Goal: Check status: Check status

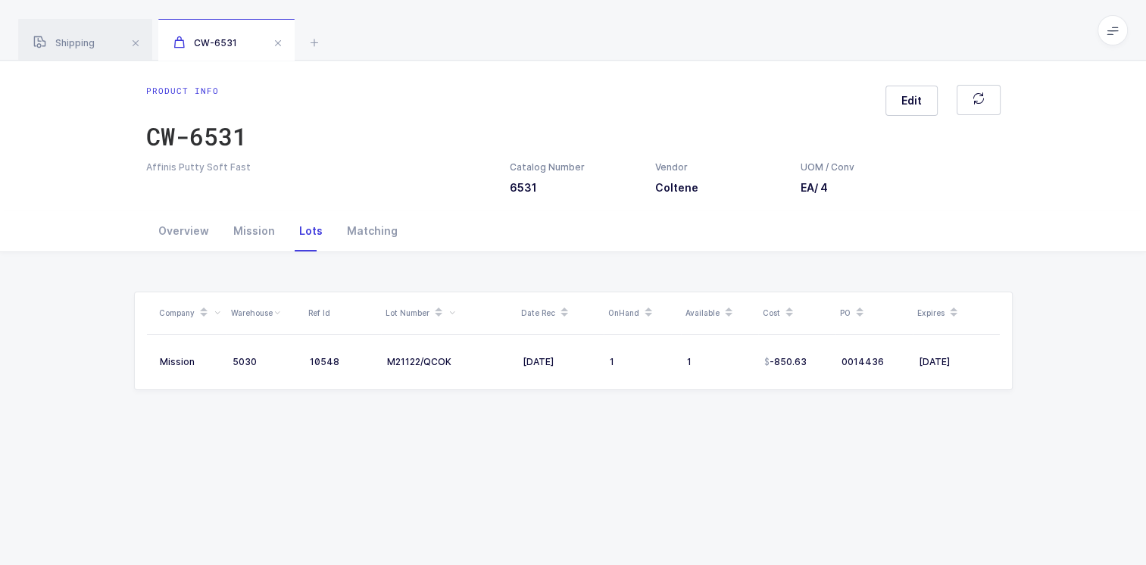
click at [273, 44] on span at bounding box center [278, 43] width 18 height 18
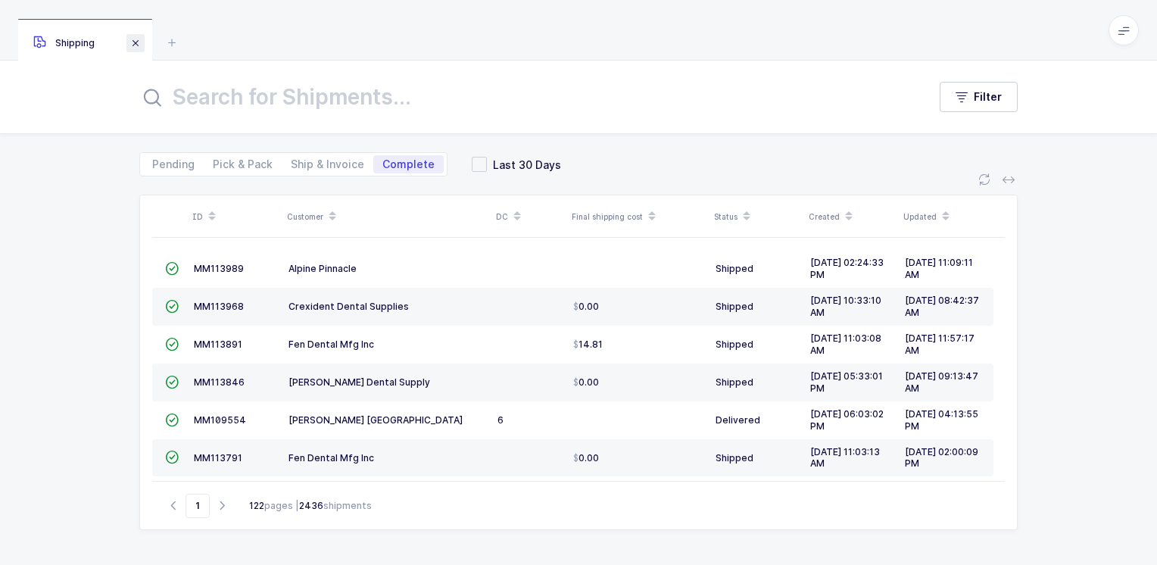
click at [139, 42] on span at bounding box center [136, 43] width 18 height 18
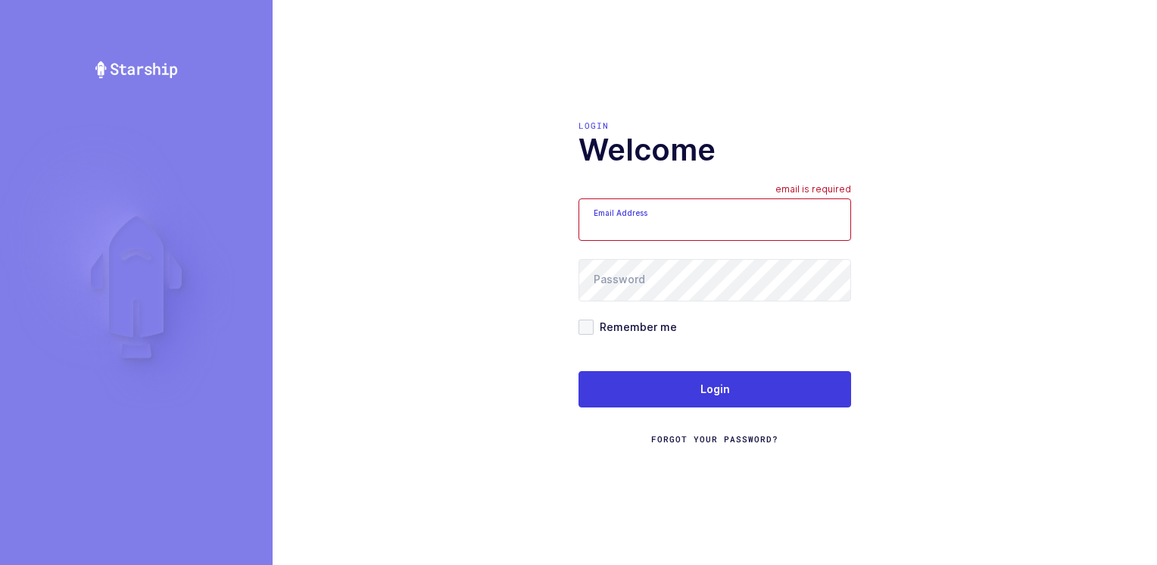
type input "[PERSON_NAME][EMAIL_ADDRESS][DOMAIN_NAME]"
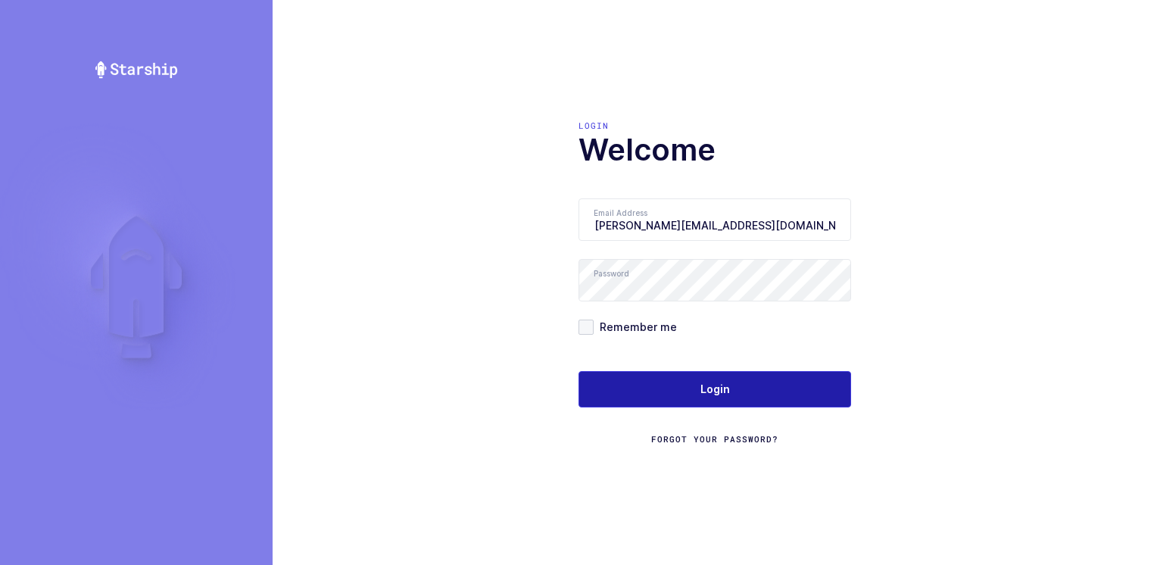
click at [679, 389] on button "Login" at bounding box center [715, 389] width 273 height 36
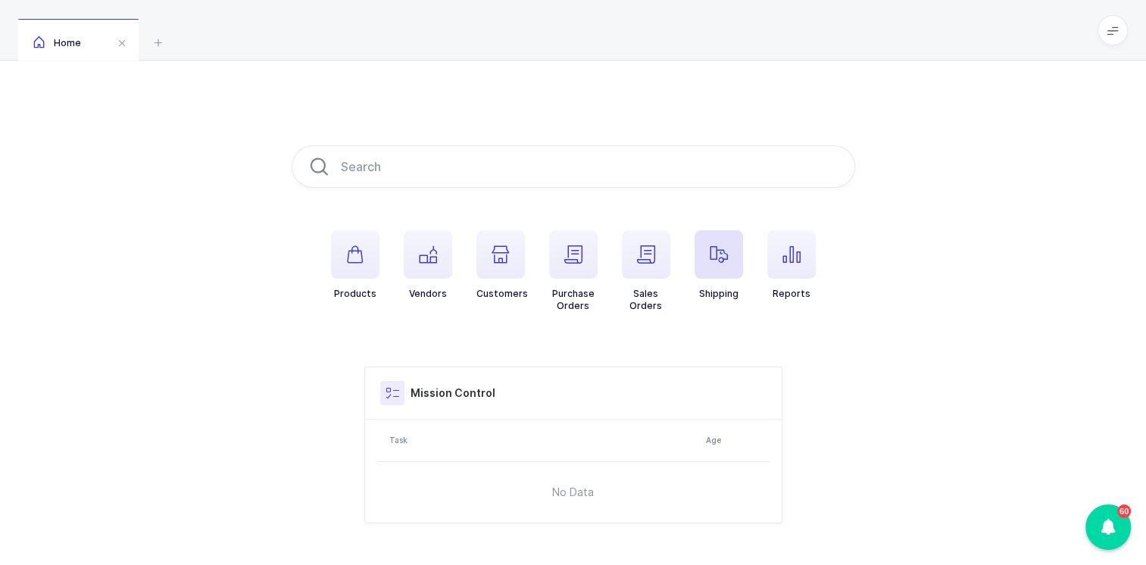
click at [729, 265] on span "button" at bounding box center [719, 254] width 48 height 48
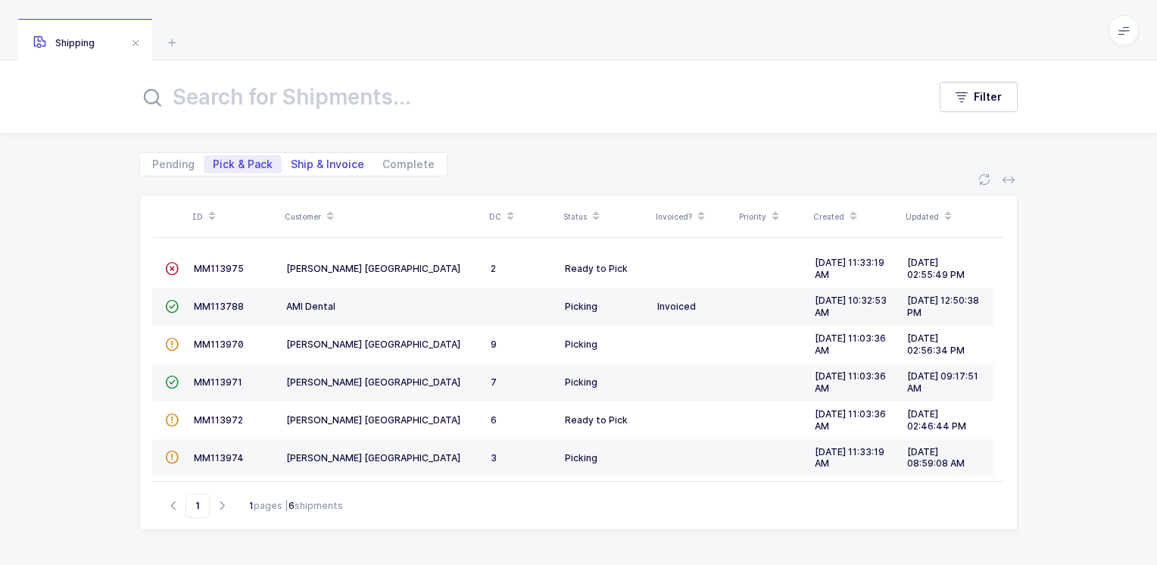
click at [339, 165] on span "Ship & Invoice" at bounding box center [327, 164] width 73 height 11
click at [292, 165] on input "Ship & Invoice" at bounding box center [287, 160] width 10 height 10
radio input "true"
radio input "false"
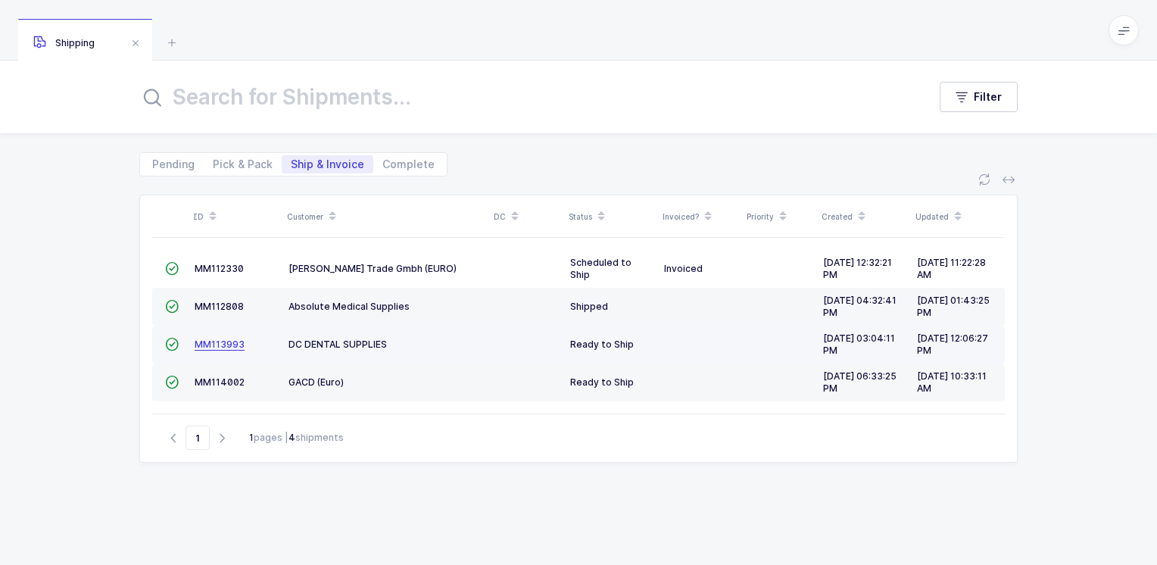
click at [229, 342] on span "MM113993" at bounding box center [220, 344] width 50 height 11
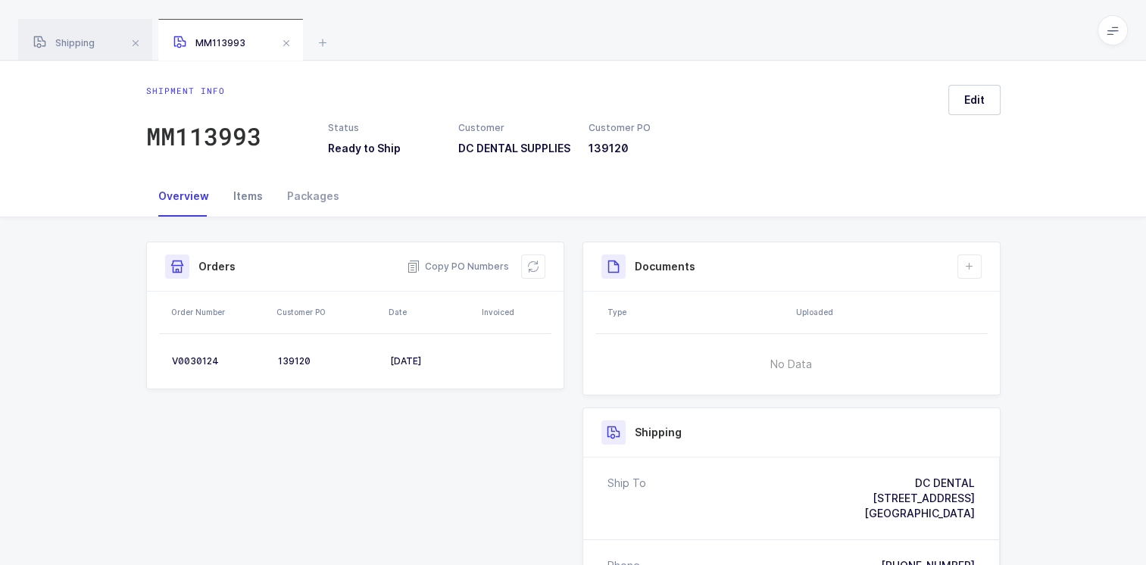
click at [245, 208] on div "Items" at bounding box center [248, 196] width 54 height 41
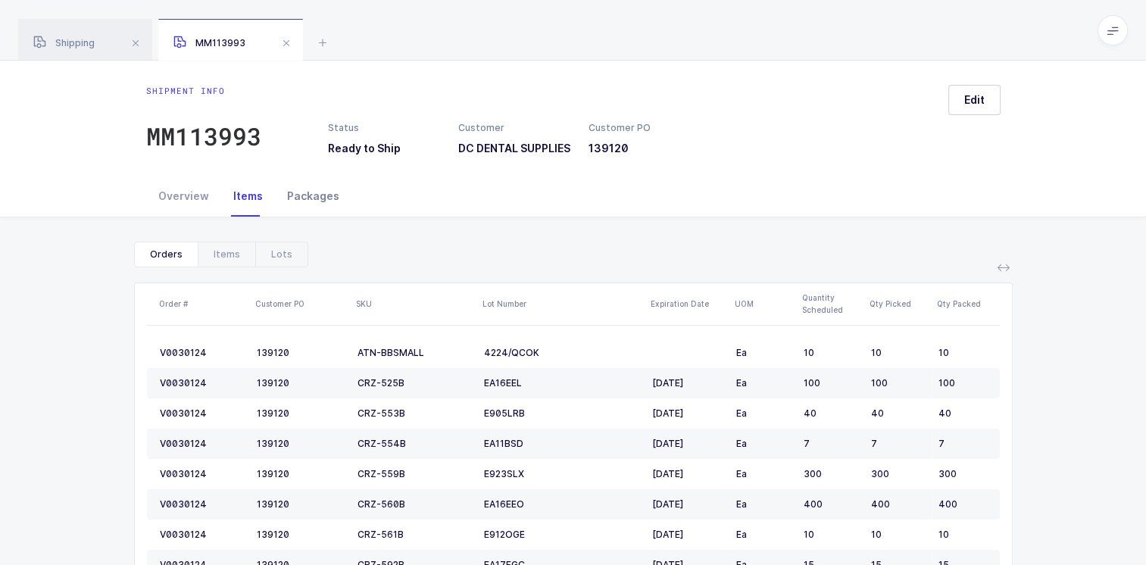
click at [319, 205] on div "Packages" at bounding box center [313, 196] width 77 height 41
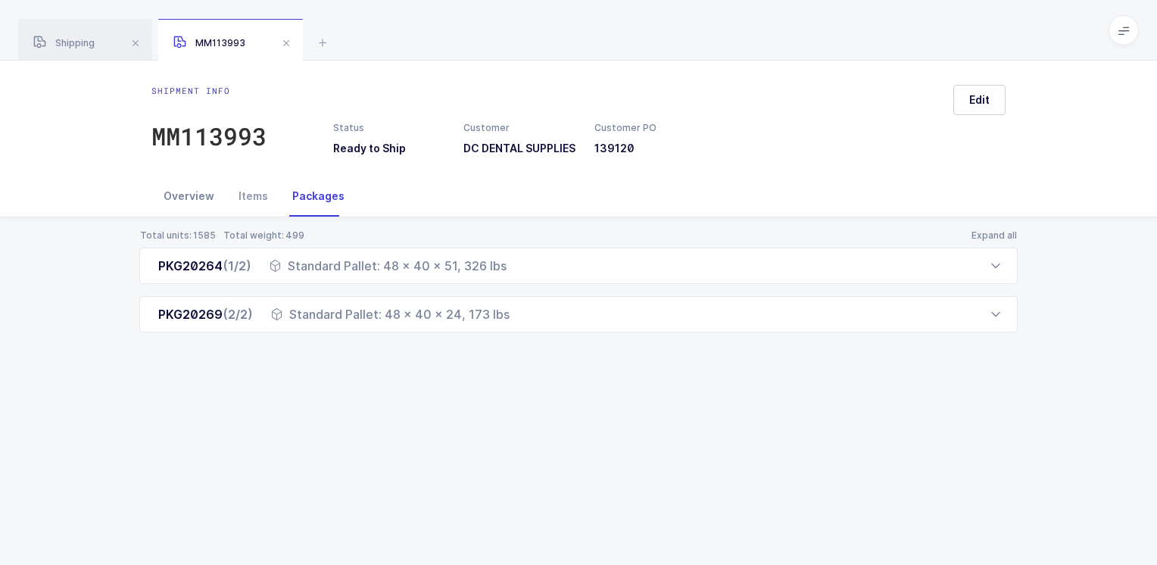
click at [184, 208] on div "Overview" at bounding box center [189, 196] width 75 height 41
